Goal: Transaction & Acquisition: Purchase product/service

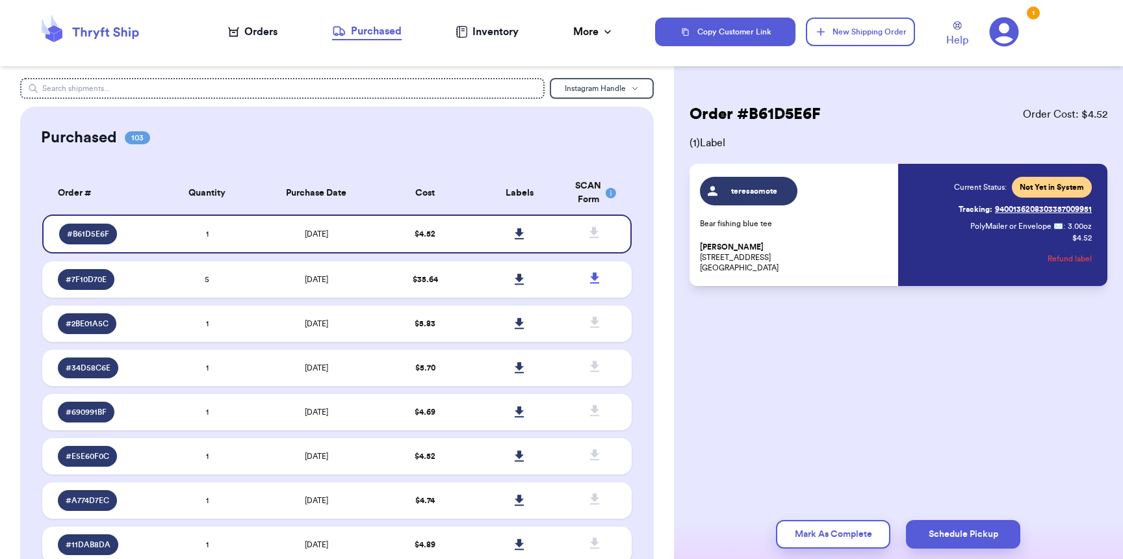
click at [241, 33] on div "Orders" at bounding box center [252, 32] width 49 height 16
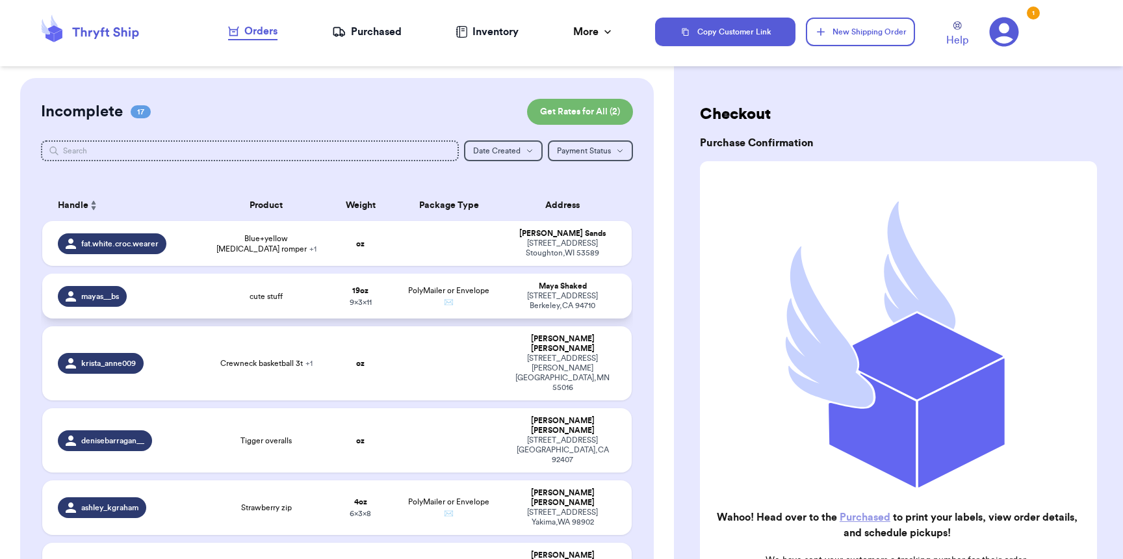
click at [509, 301] on div "[STREET_ADDRESS]" at bounding box center [562, 300] width 106 height 19
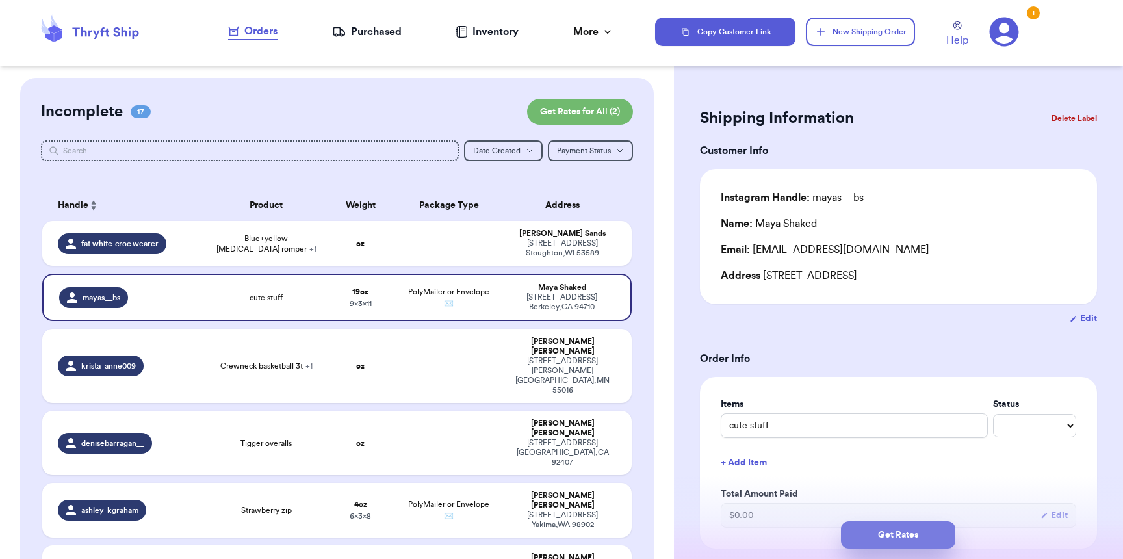
click at [899, 534] on button "Get Rates" at bounding box center [898, 534] width 114 height 27
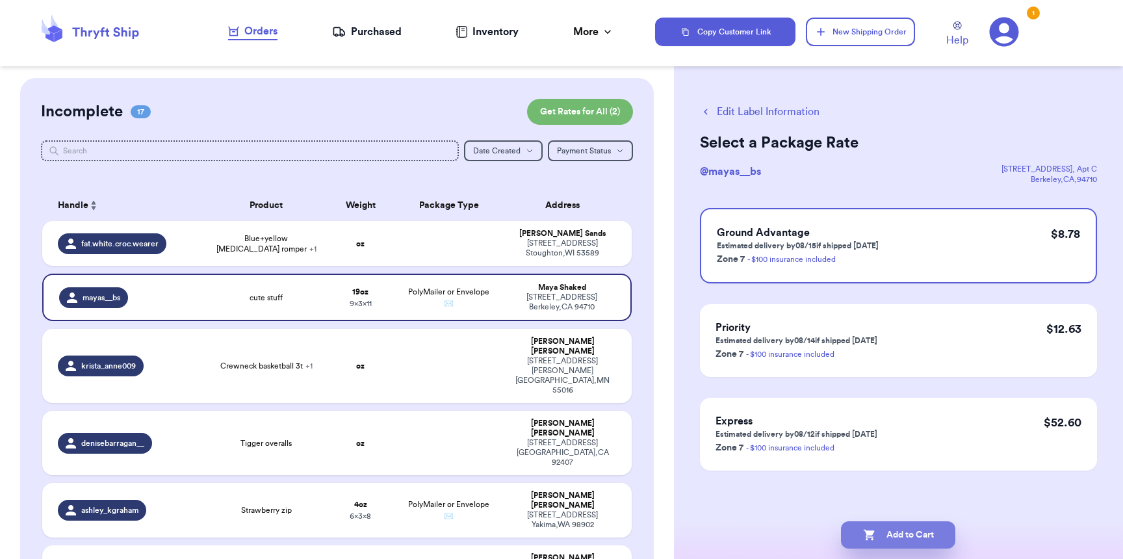
click at [898, 537] on button "Add to Cart" at bounding box center [898, 534] width 114 height 27
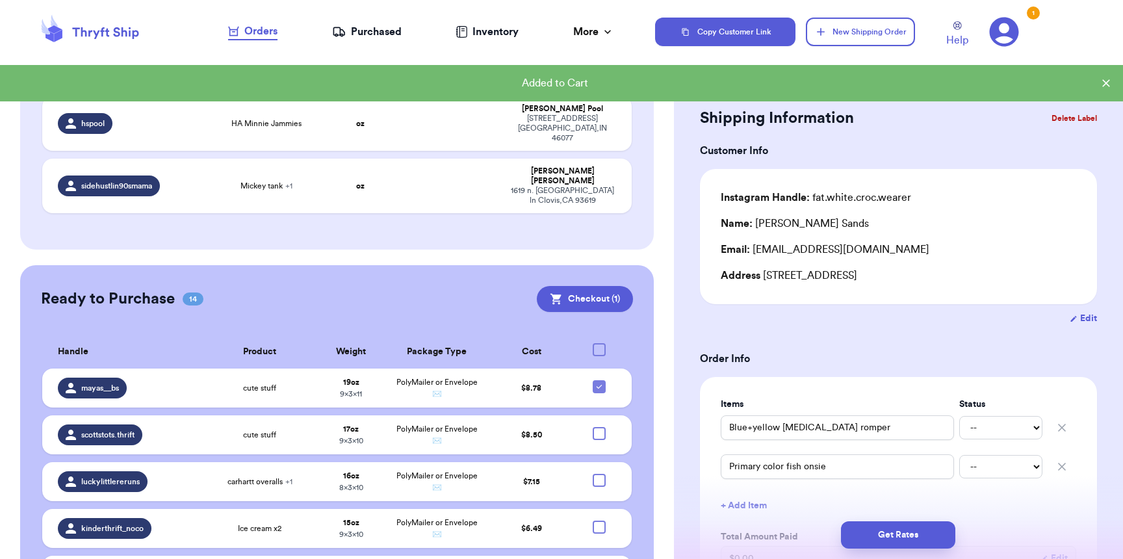
scroll to position [971, 0]
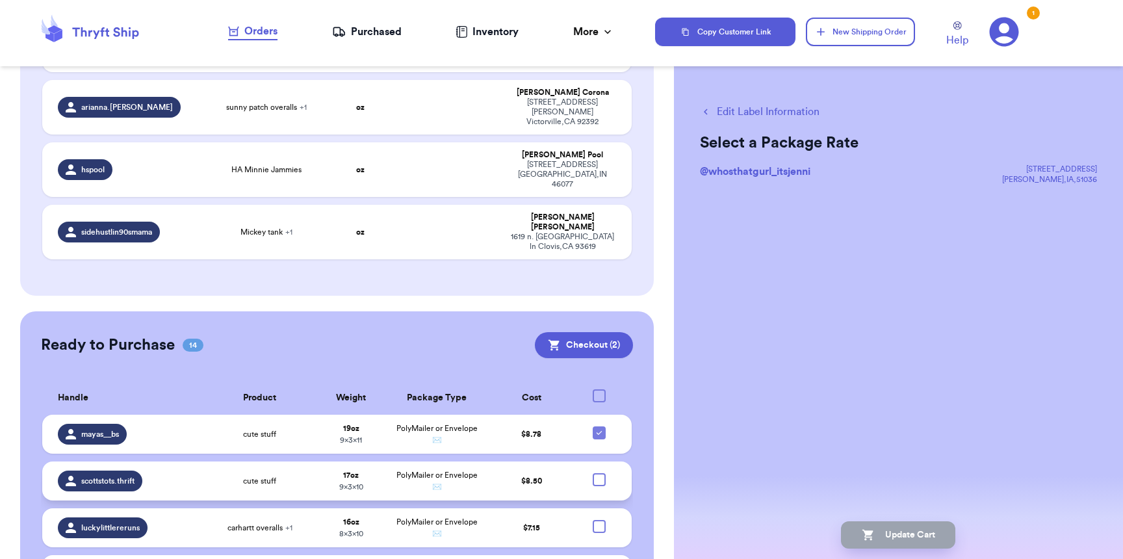
scroll to position [999, 0]
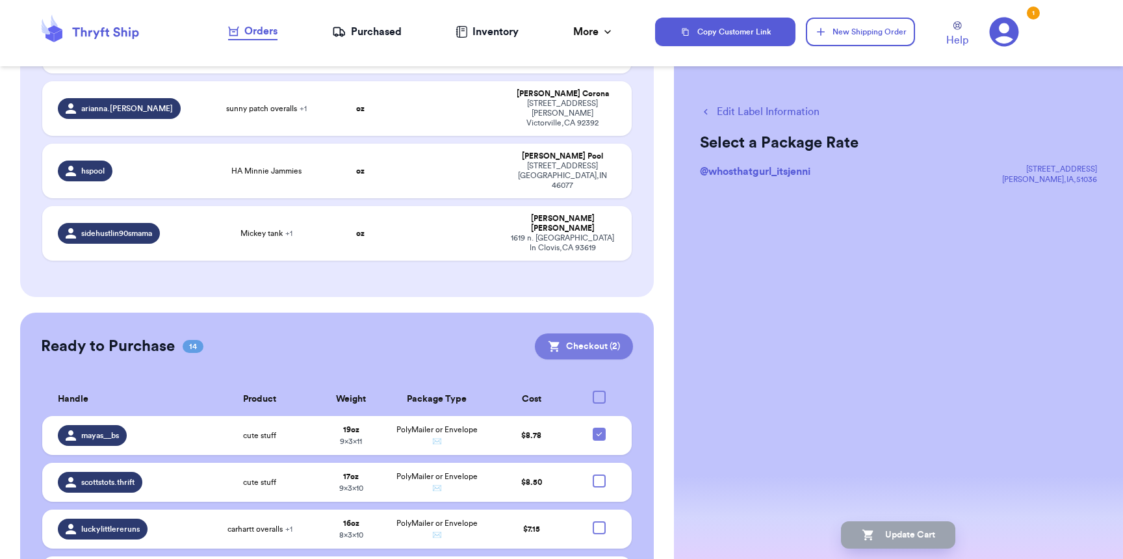
click at [576, 333] on button "Checkout ( 2 )" at bounding box center [584, 346] width 98 height 26
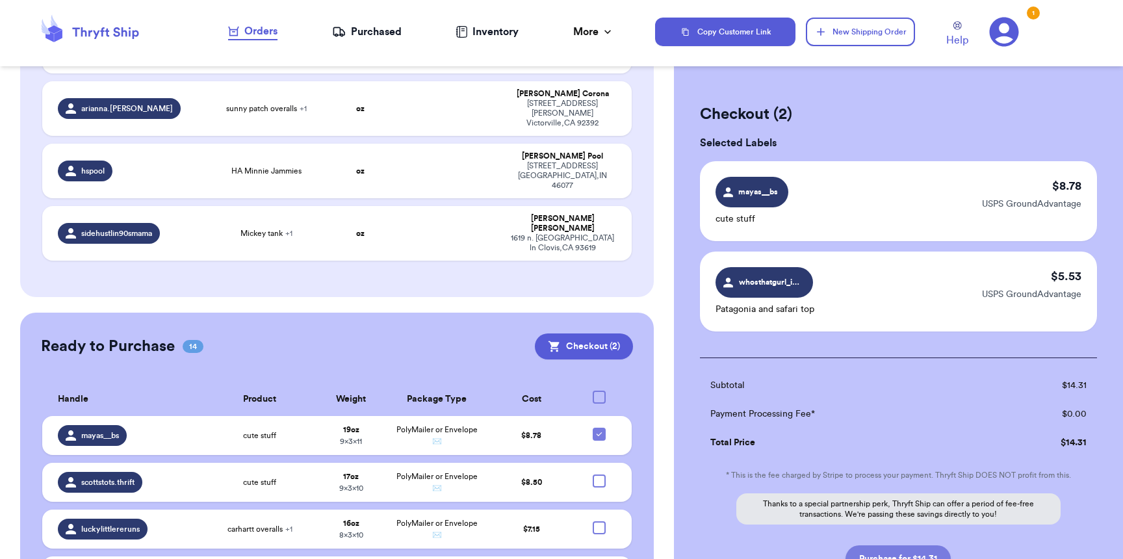
click at [888, 550] on button "Purchase for $14.31" at bounding box center [897, 558] width 105 height 27
checkbox input "false"
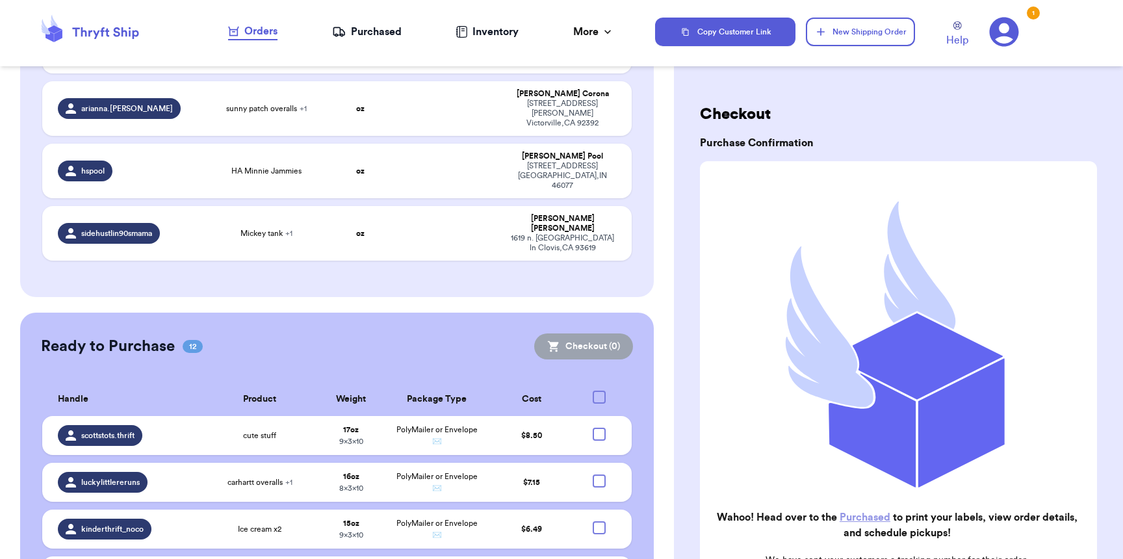
click at [341, 39] on div "Purchased" at bounding box center [367, 32] width 70 height 16
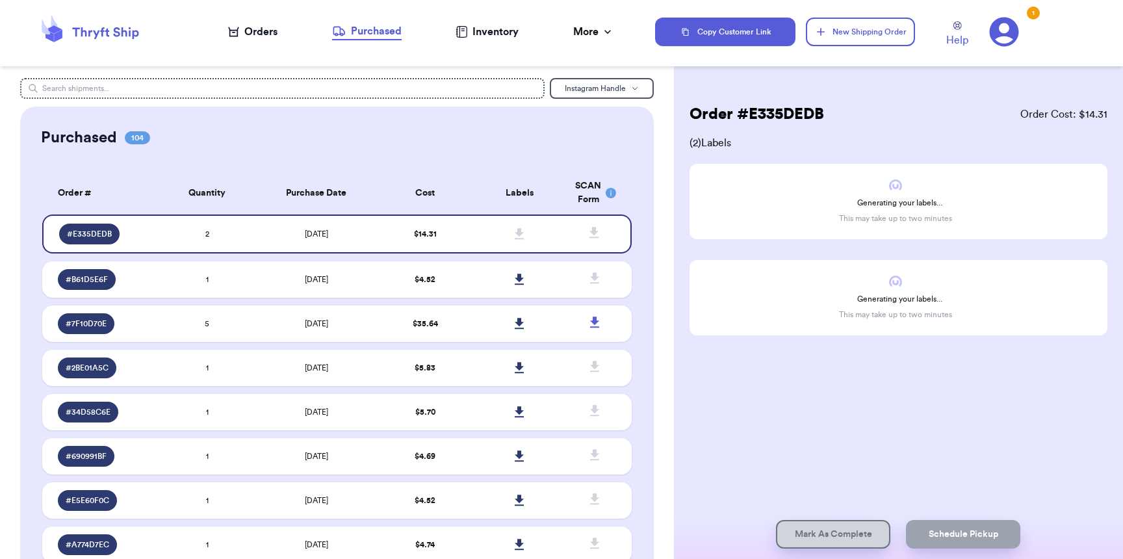
click at [255, 43] on nav "Orders Purchased Inventory More Stats Completed Orders" at bounding box center [421, 31] width 468 height 43
click at [255, 40] on nav "Orders Purchased Inventory More Stats Completed Orders" at bounding box center [421, 31] width 468 height 43
click at [257, 36] on div "Orders" at bounding box center [252, 32] width 49 height 16
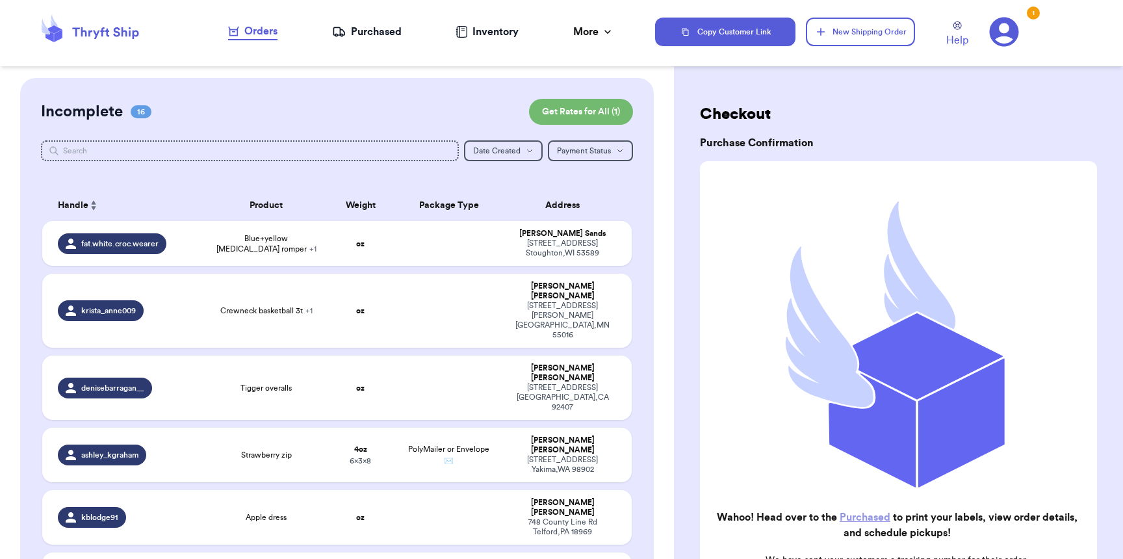
click at [383, 38] on div "Purchased" at bounding box center [367, 32] width 70 height 16
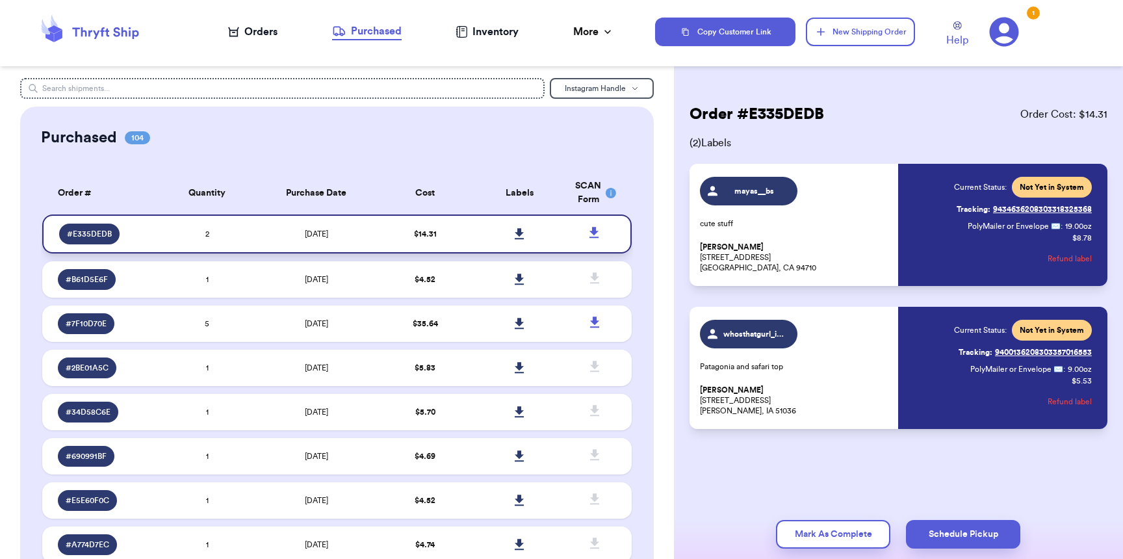
click at [515, 235] on icon at bounding box center [520, 234] width 10 height 12
